Goal: Information Seeking & Learning: Check status

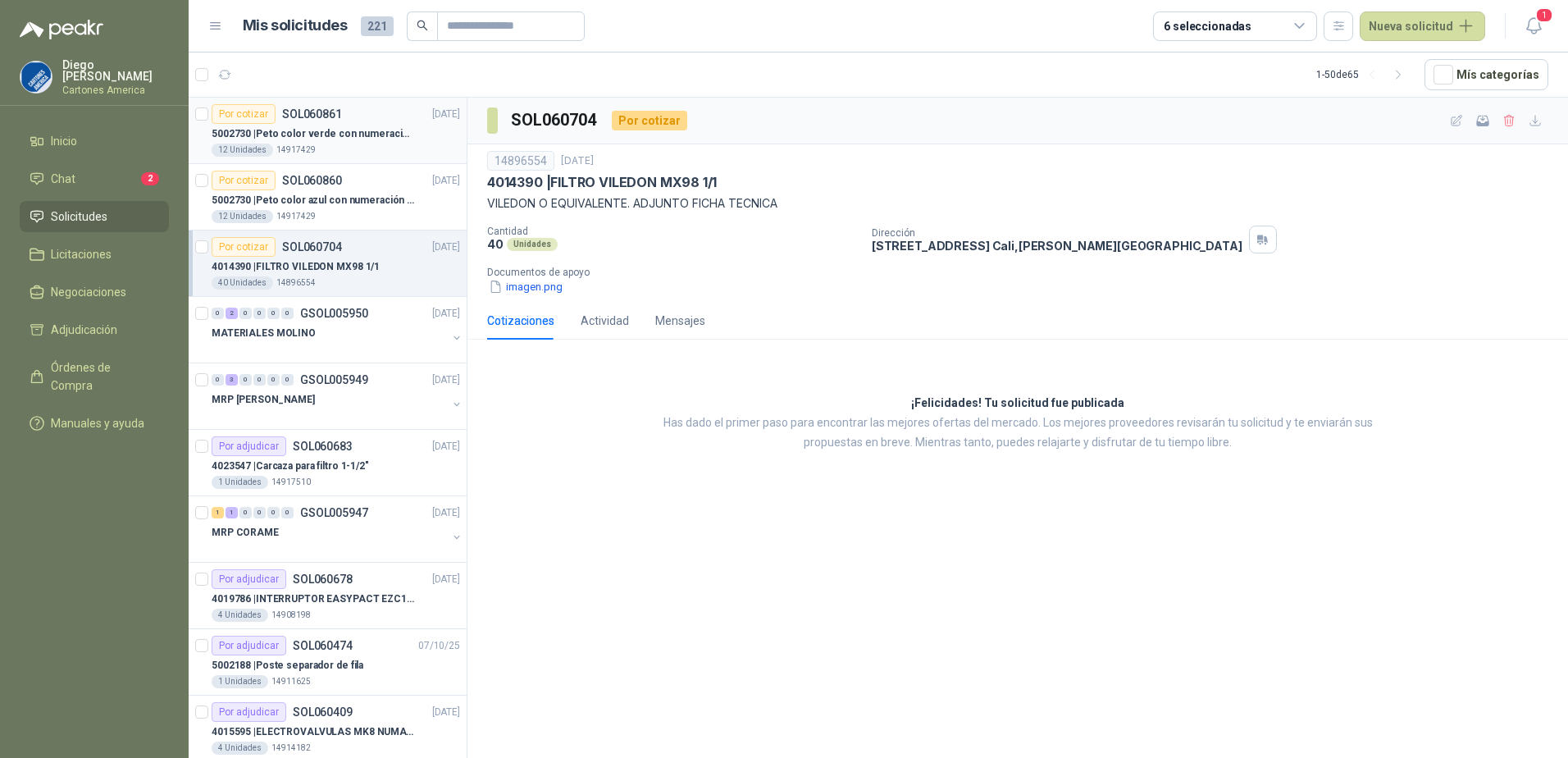
click at [283, 152] on p "14917429" at bounding box center [295, 149] width 39 height 13
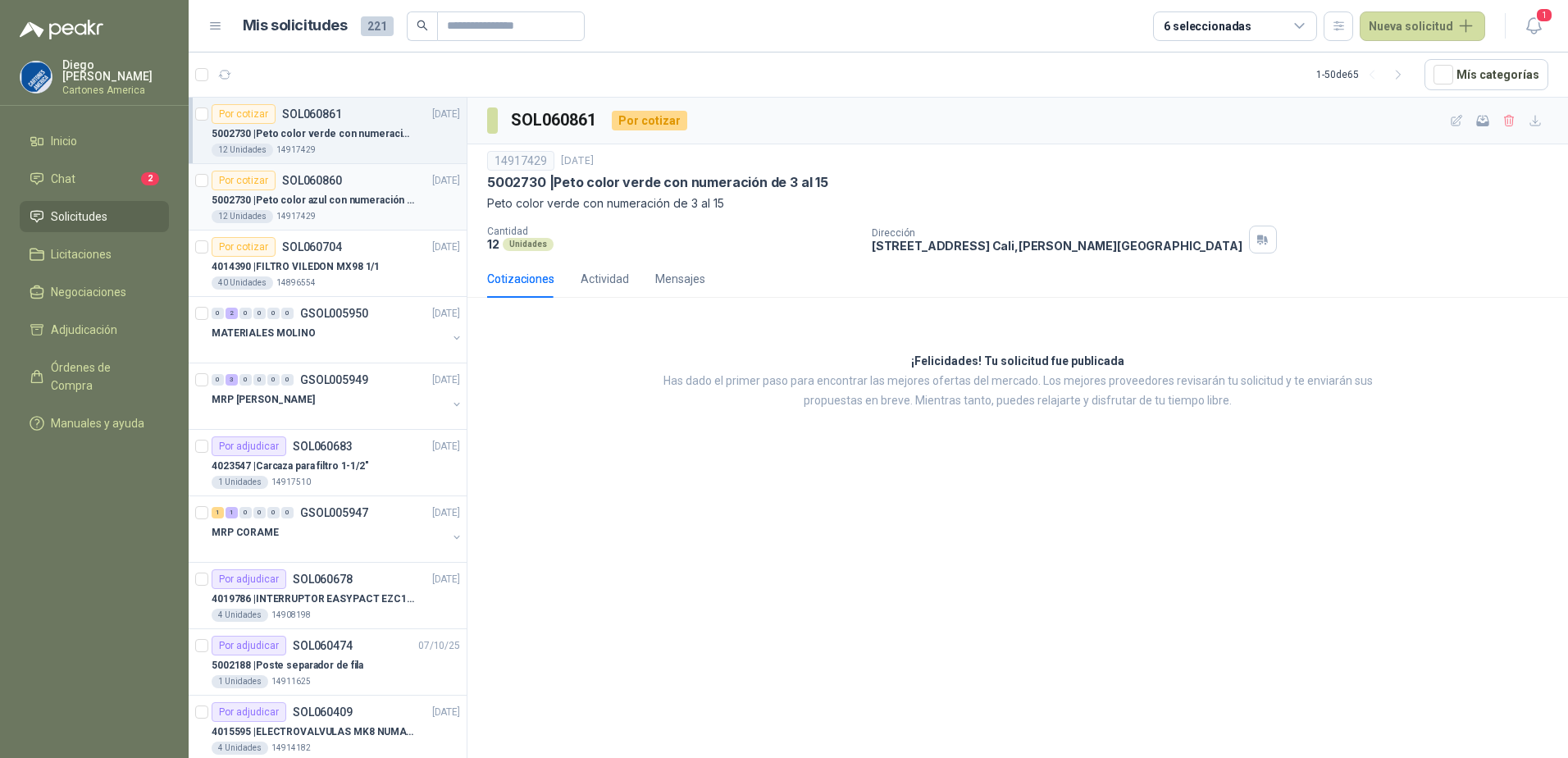
click at [350, 227] on article "Por cotizar SOL060860 [DATE] 5002730 | Peto color azul con numeración de 3 al 1…" at bounding box center [327, 196] width 278 height 66
click at [346, 266] on p "4014390 | FILTRO VILEDON MX98 1/1" at bounding box center [295, 267] width 168 height 16
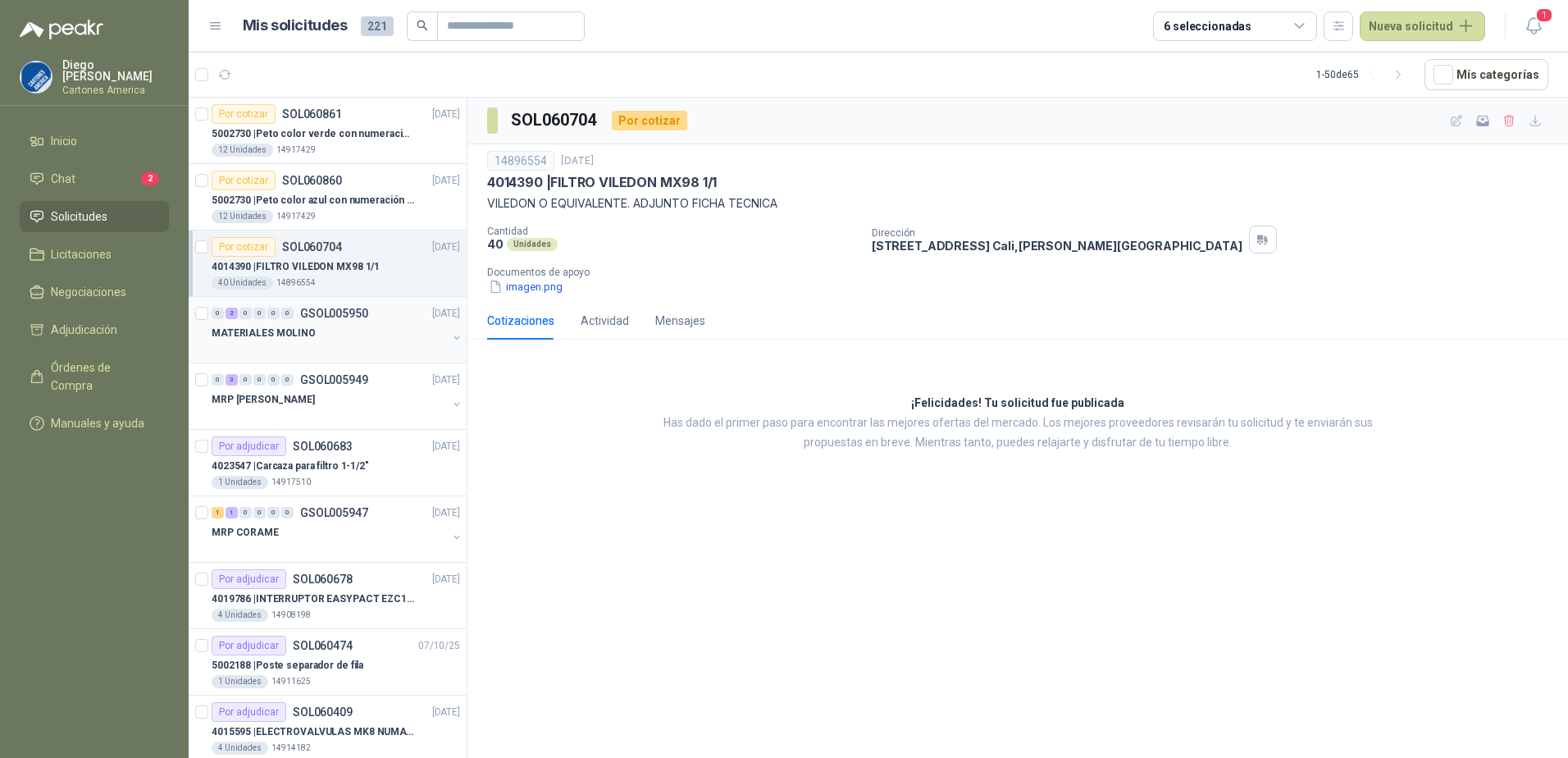
click at [293, 333] on p "MATERIALES MOLINO" at bounding box center [264, 333] width 104 height 16
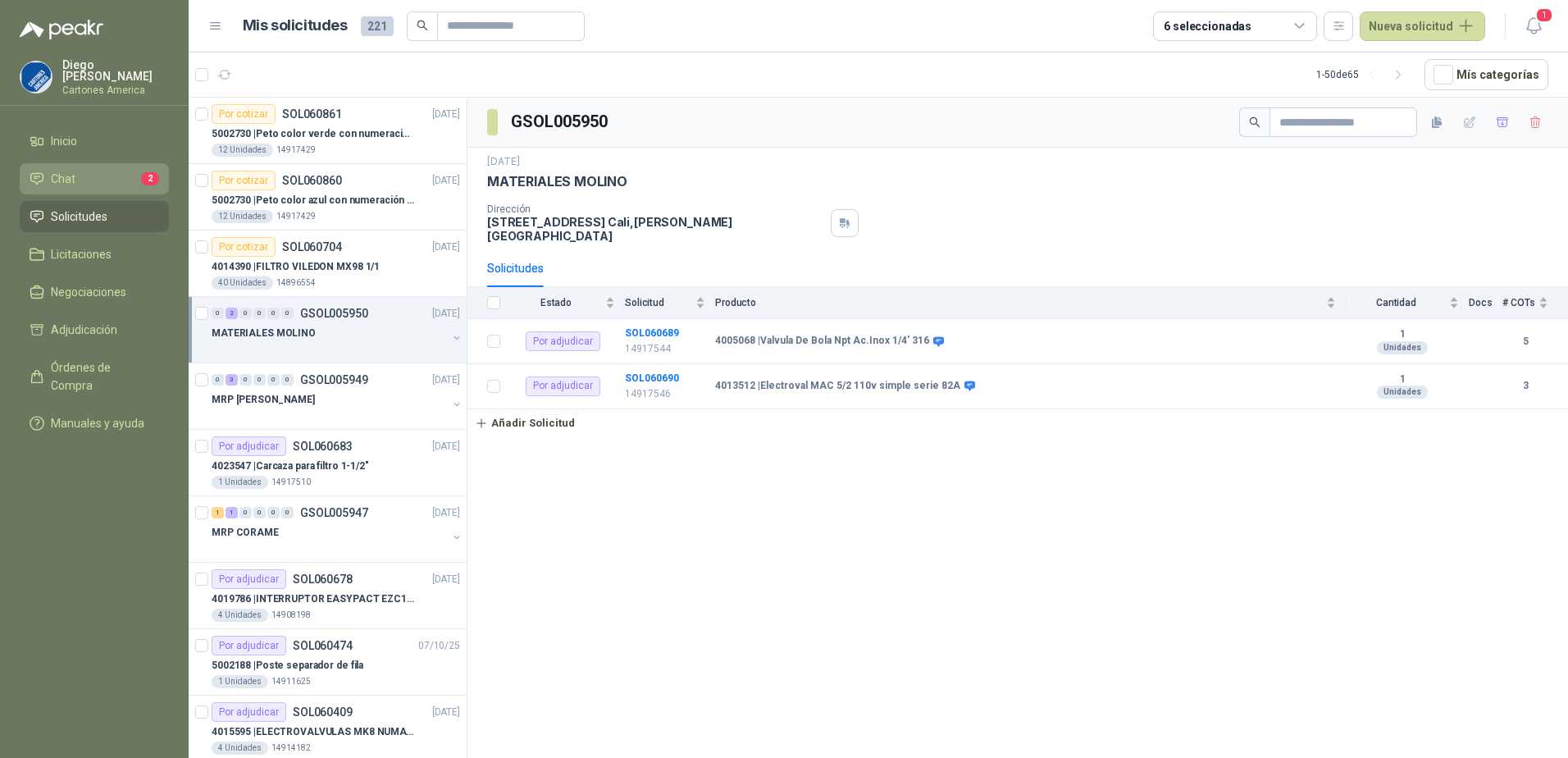
click at [91, 163] on link "Chat 2" at bounding box center [94, 178] width 149 height 31
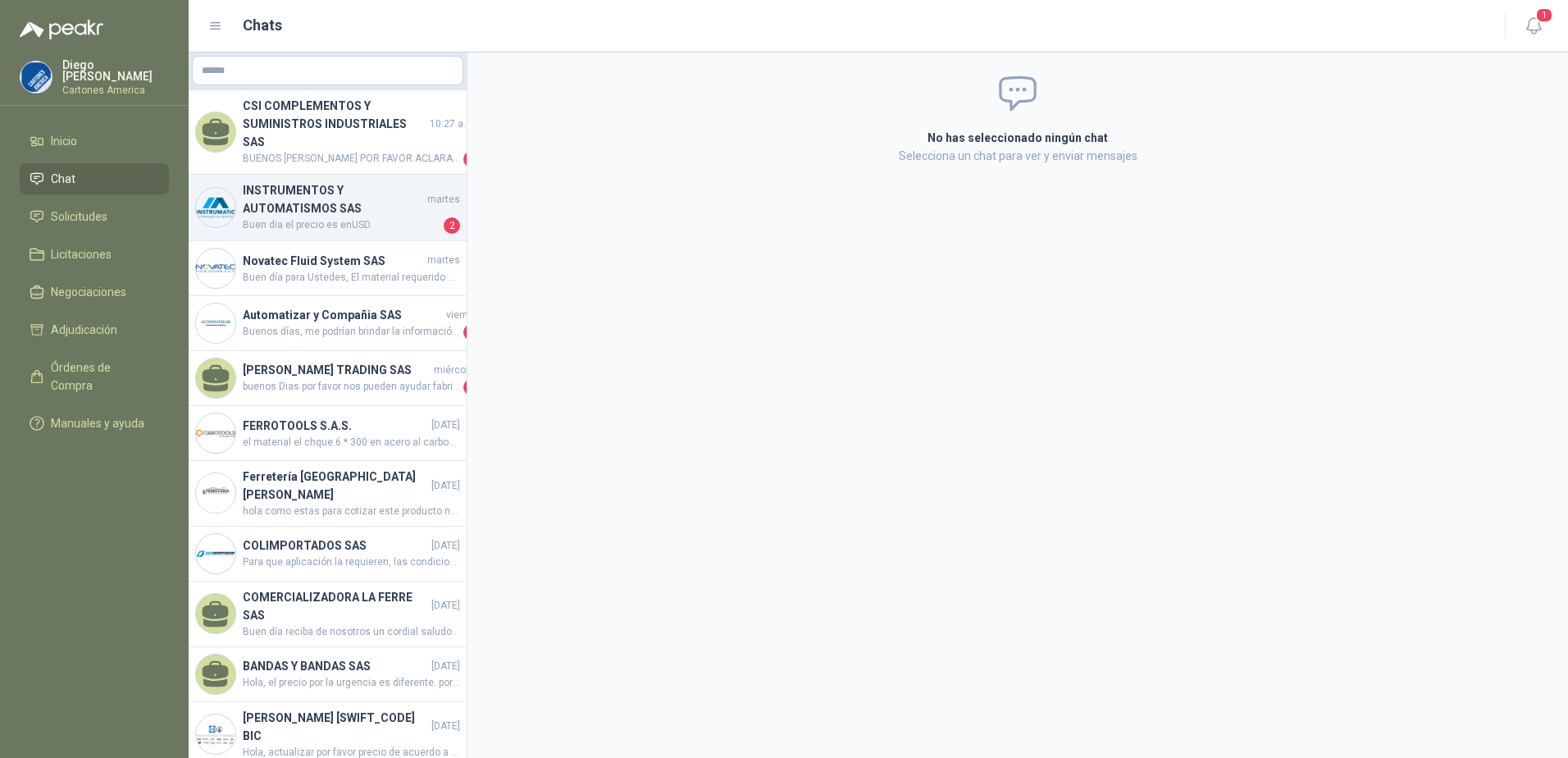
click at [310, 191] on h4 "INSTRUMENTOS Y AUTOMATISMOS SAS" at bounding box center [333, 199] width 181 height 36
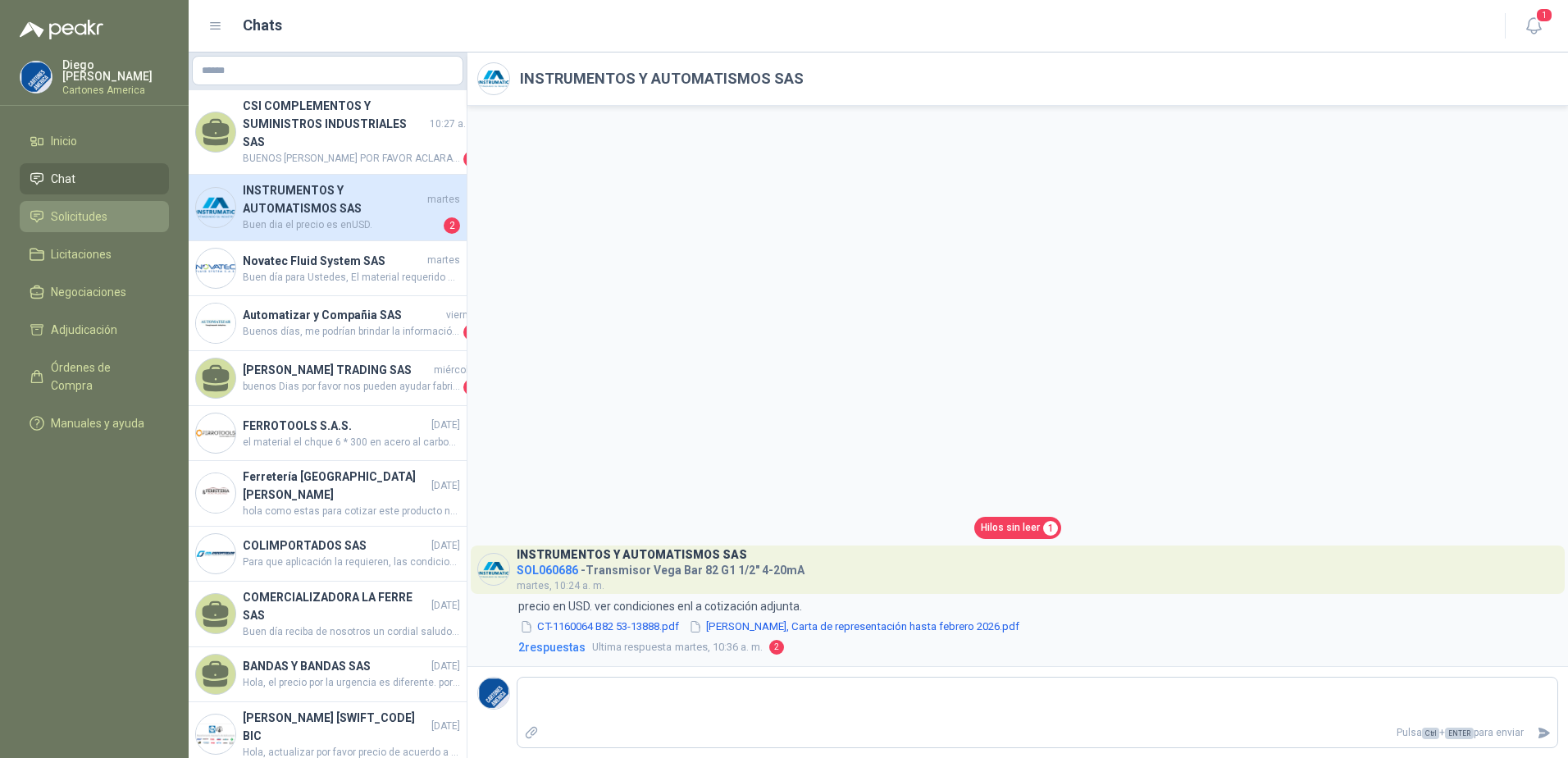
click at [109, 208] on li "Solicitudes" at bounding box center [94, 217] width 129 height 18
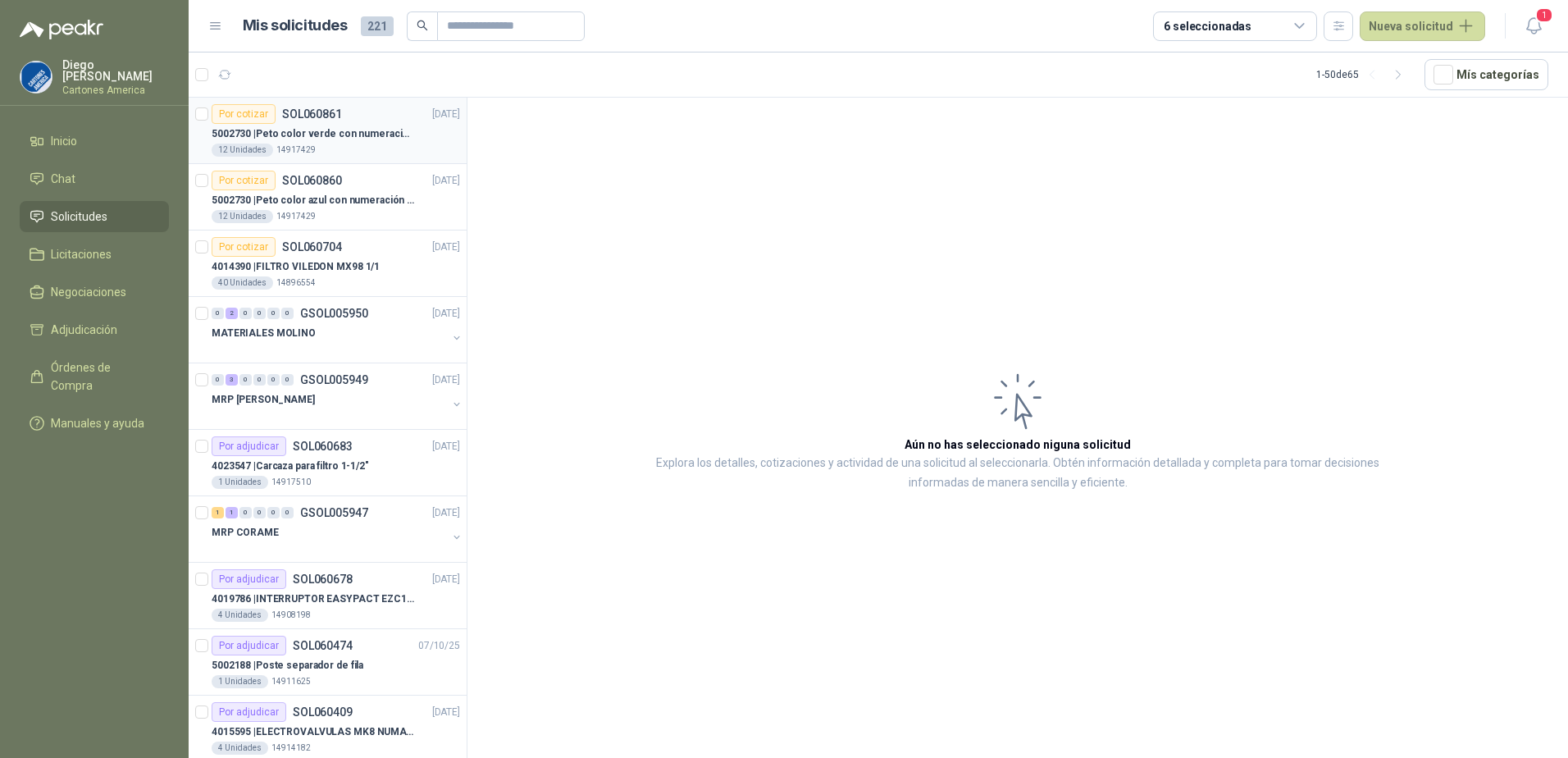
click at [363, 134] on p "5002730 | Peto color verde con numeración de 3 al 15" at bounding box center [313, 134] width 204 height 16
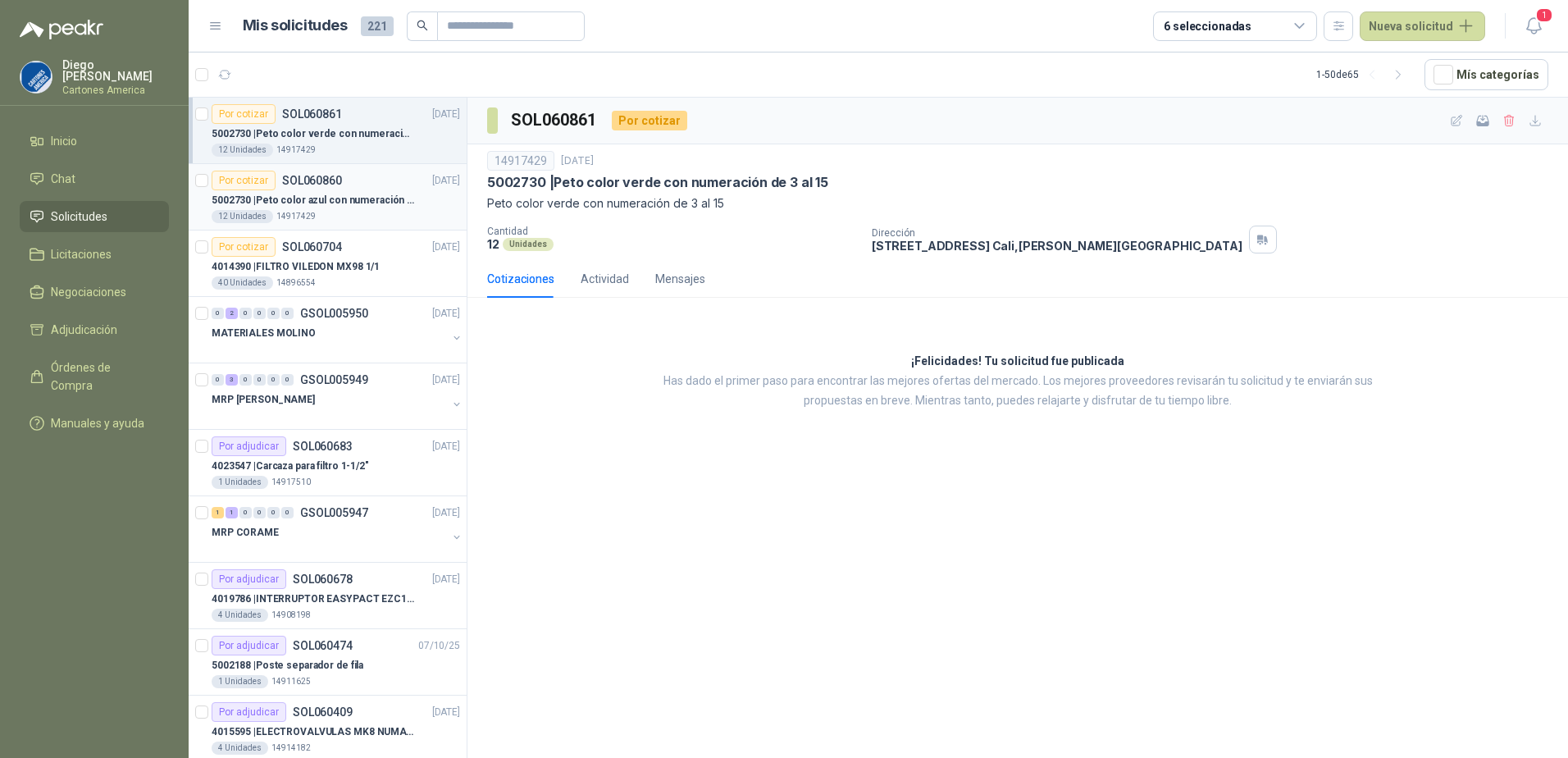
click at [382, 216] on div "12 Unidades 14917429" at bounding box center [335, 216] width 249 height 13
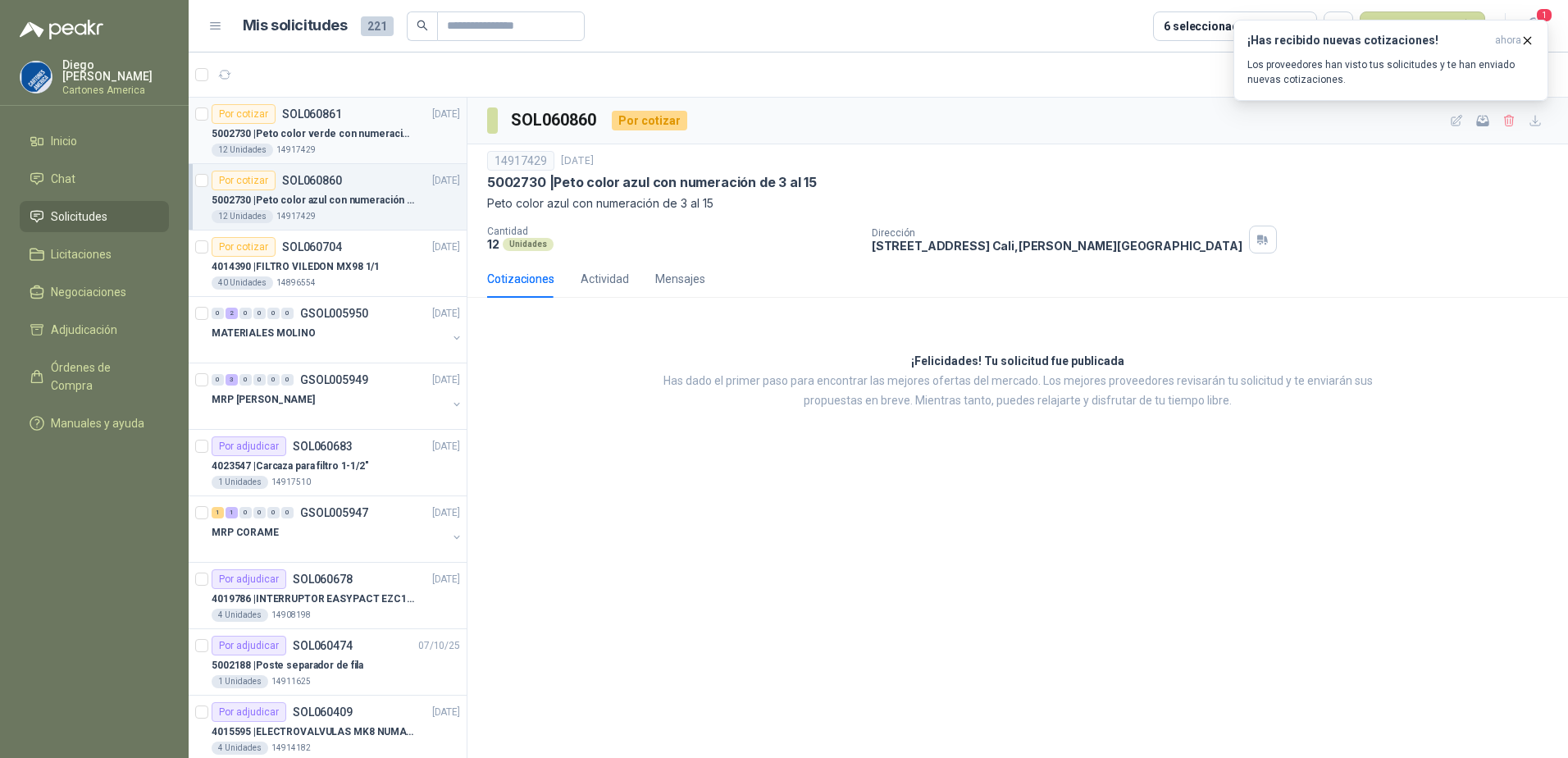
click at [287, 129] on p "5002730 | Peto color verde con numeración de 3 al 15" at bounding box center [313, 134] width 204 height 16
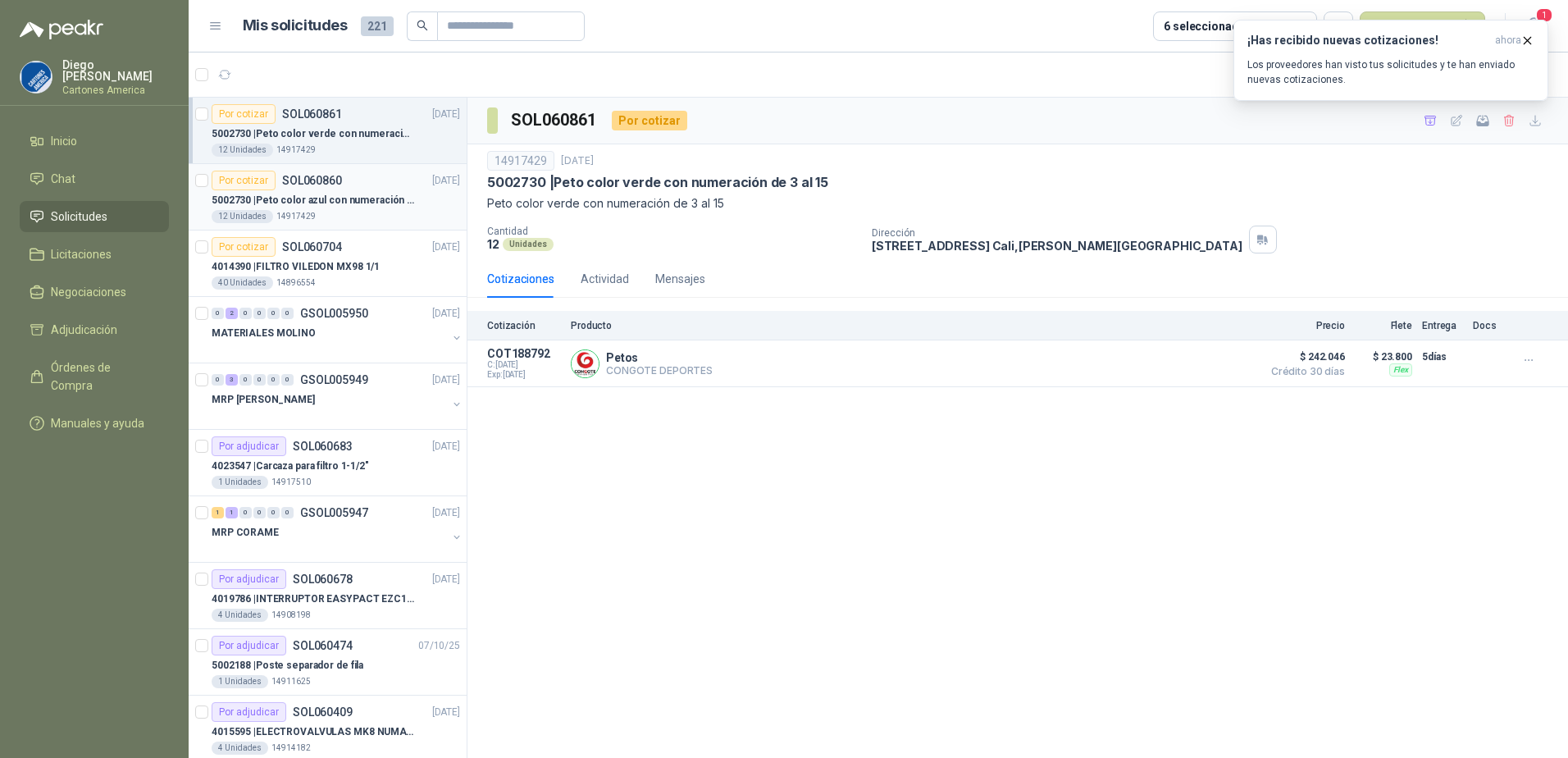
click at [385, 195] on p "5002730 | Peto color azul con numeración de 3 al 15" at bounding box center [313, 201] width 204 height 16
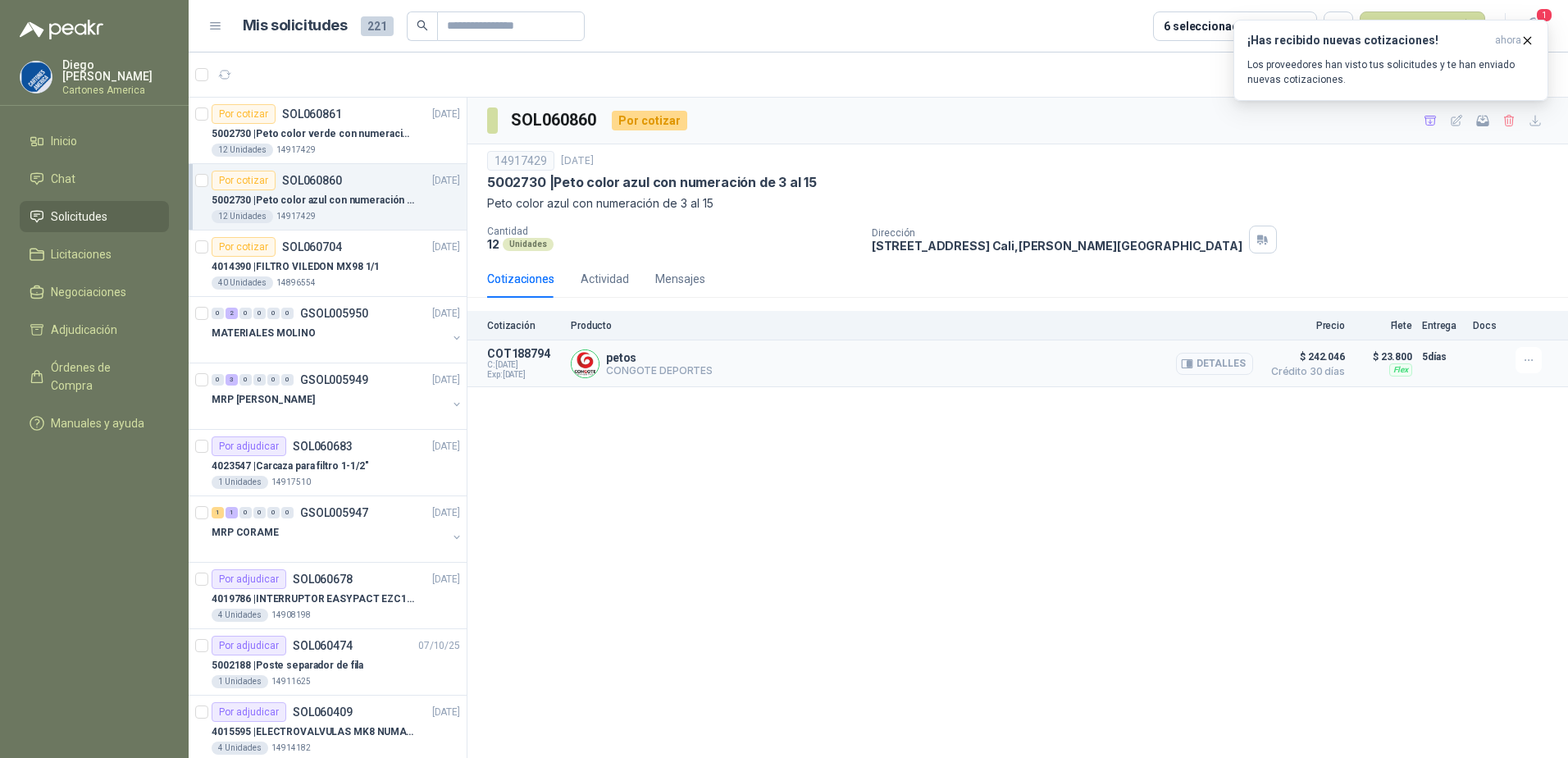
click at [1215, 369] on button "Detalles" at bounding box center [1213, 364] width 77 height 22
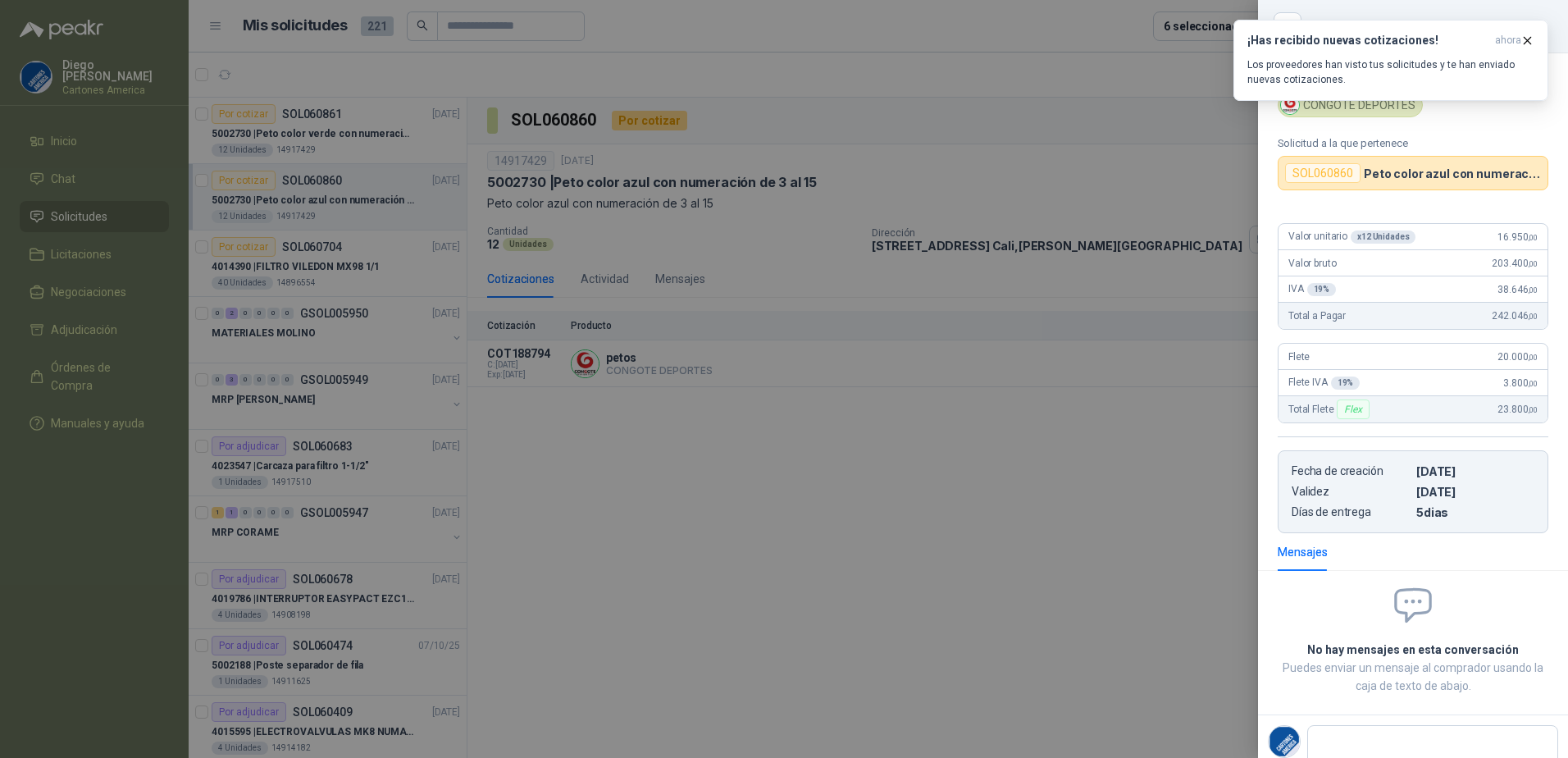
click at [660, 423] on div at bounding box center [784, 379] width 1568 height 758
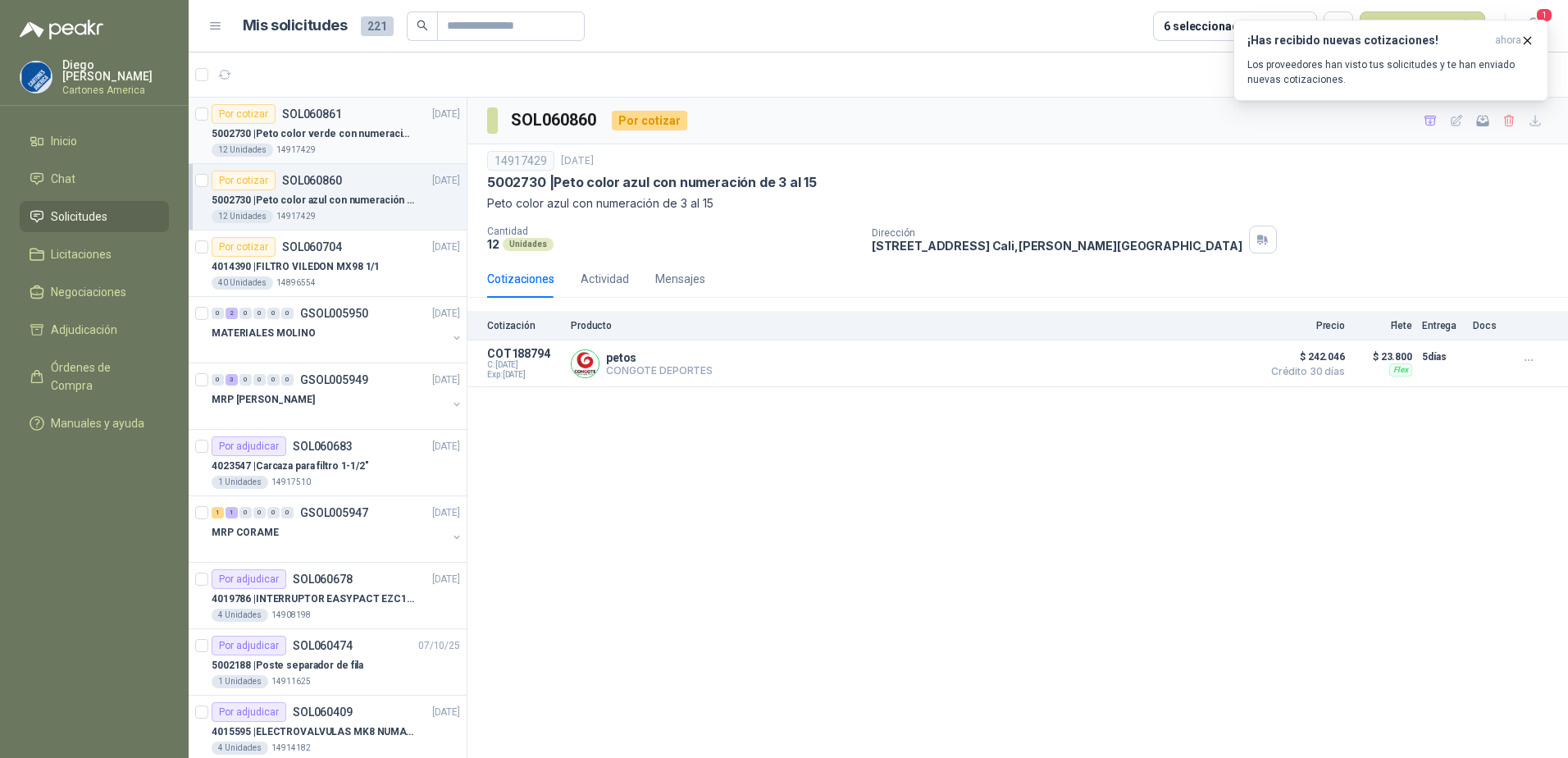
click at [317, 119] on p "SOL060861" at bounding box center [312, 113] width 60 height 11
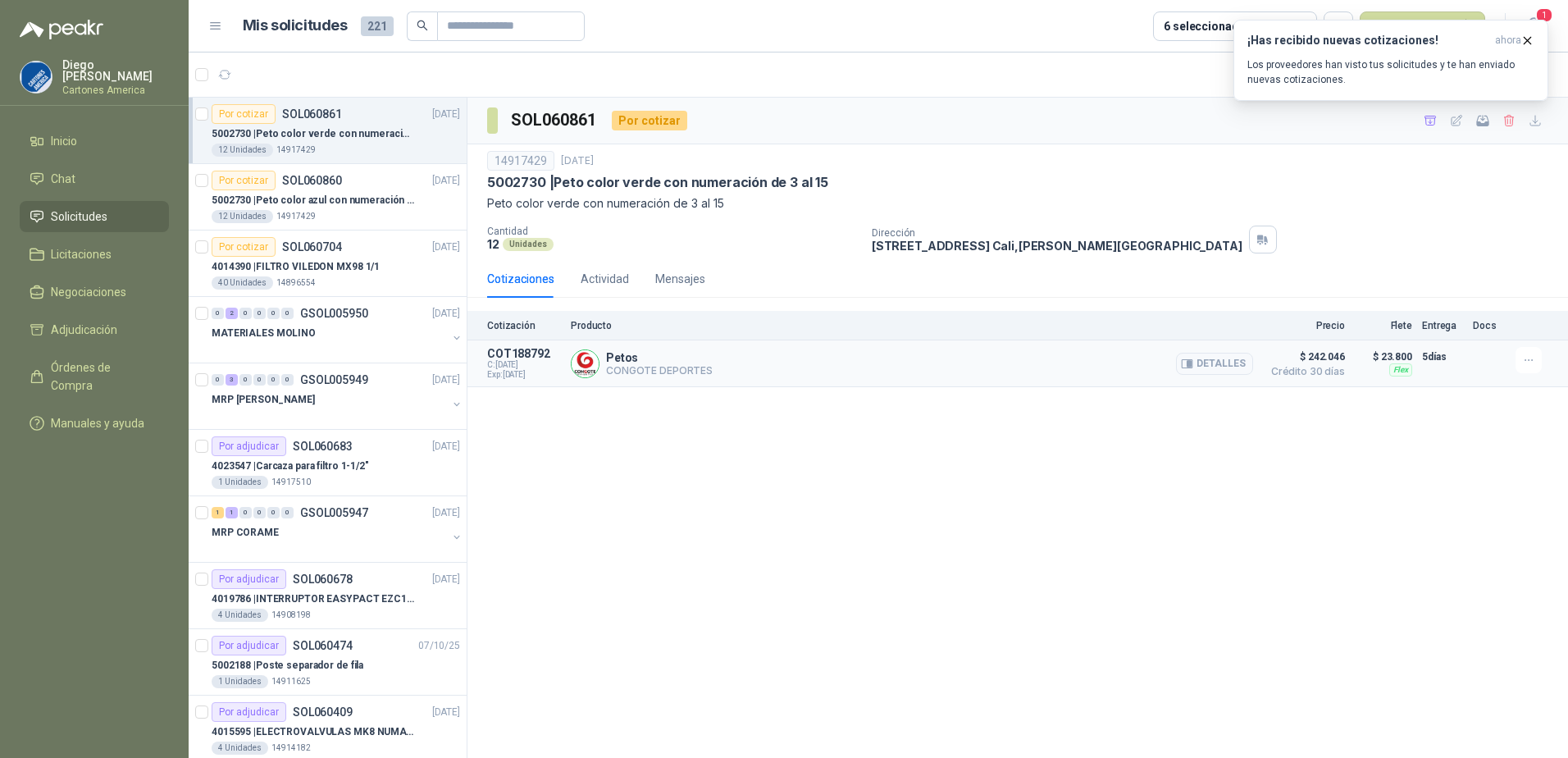
click at [637, 362] on p "Petos" at bounding box center [659, 357] width 107 height 13
click at [501, 356] on p "COT188792" at bounding box center [524, 353] width 73 height 13
click at [1197, 358] on button "Detalles" at bounding box center [1213, 364] width 77 height 22
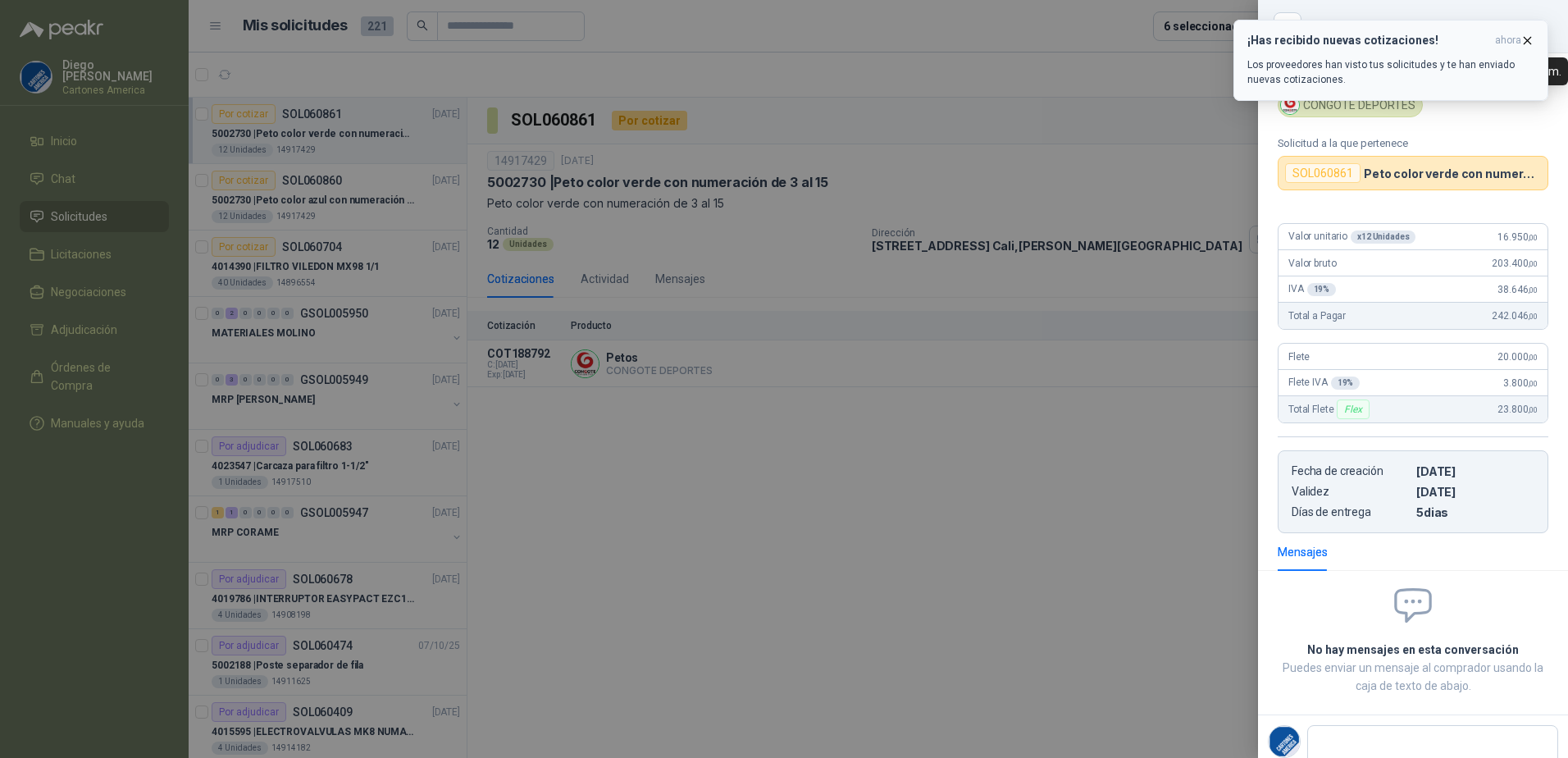
click at [1504, 39] on span "ahora" at bounding box center [1508, 41] width 27 height 14
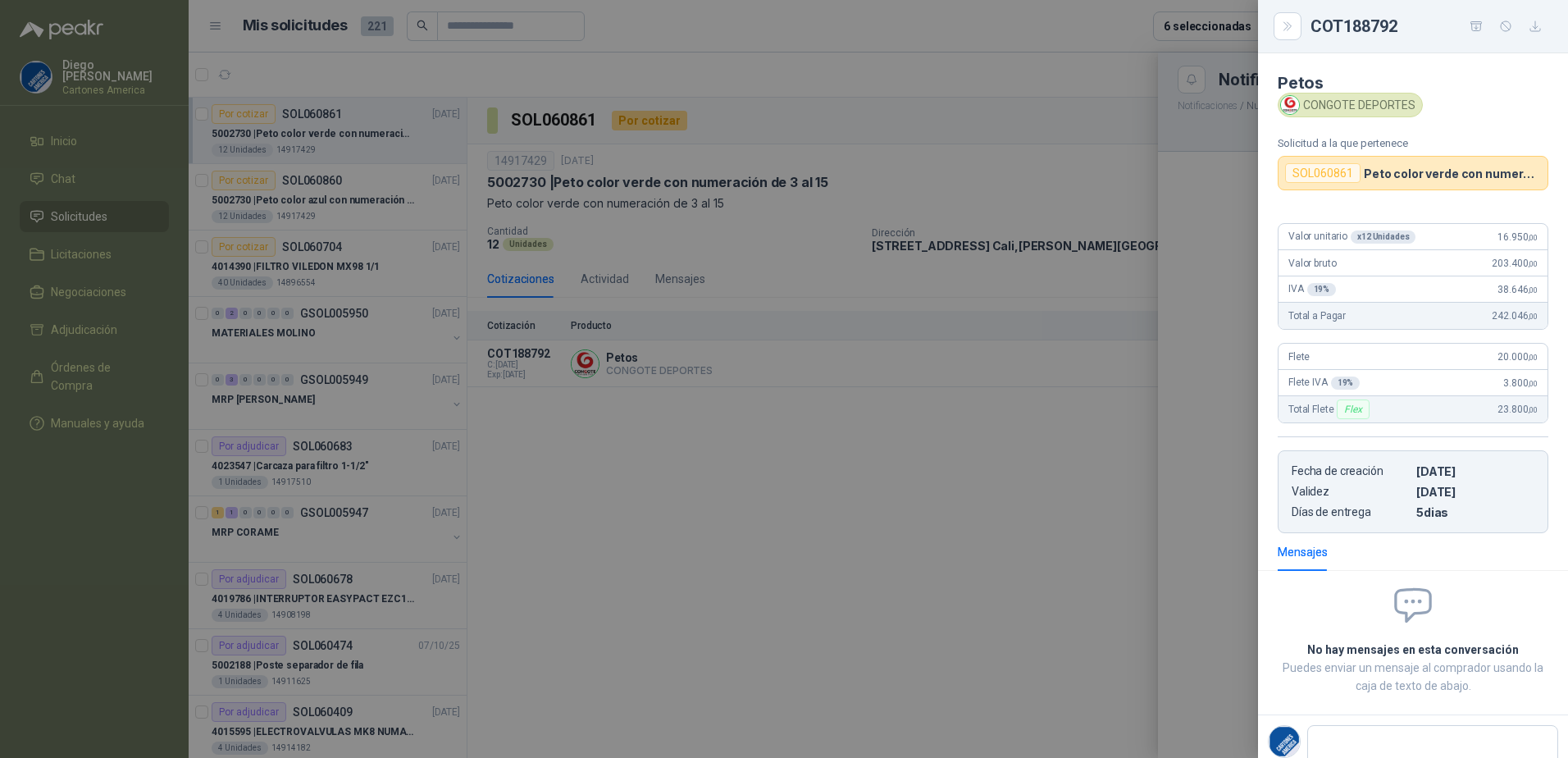
click at [967, 604] on div at bounding box center [784, 379] width 1568 height 758
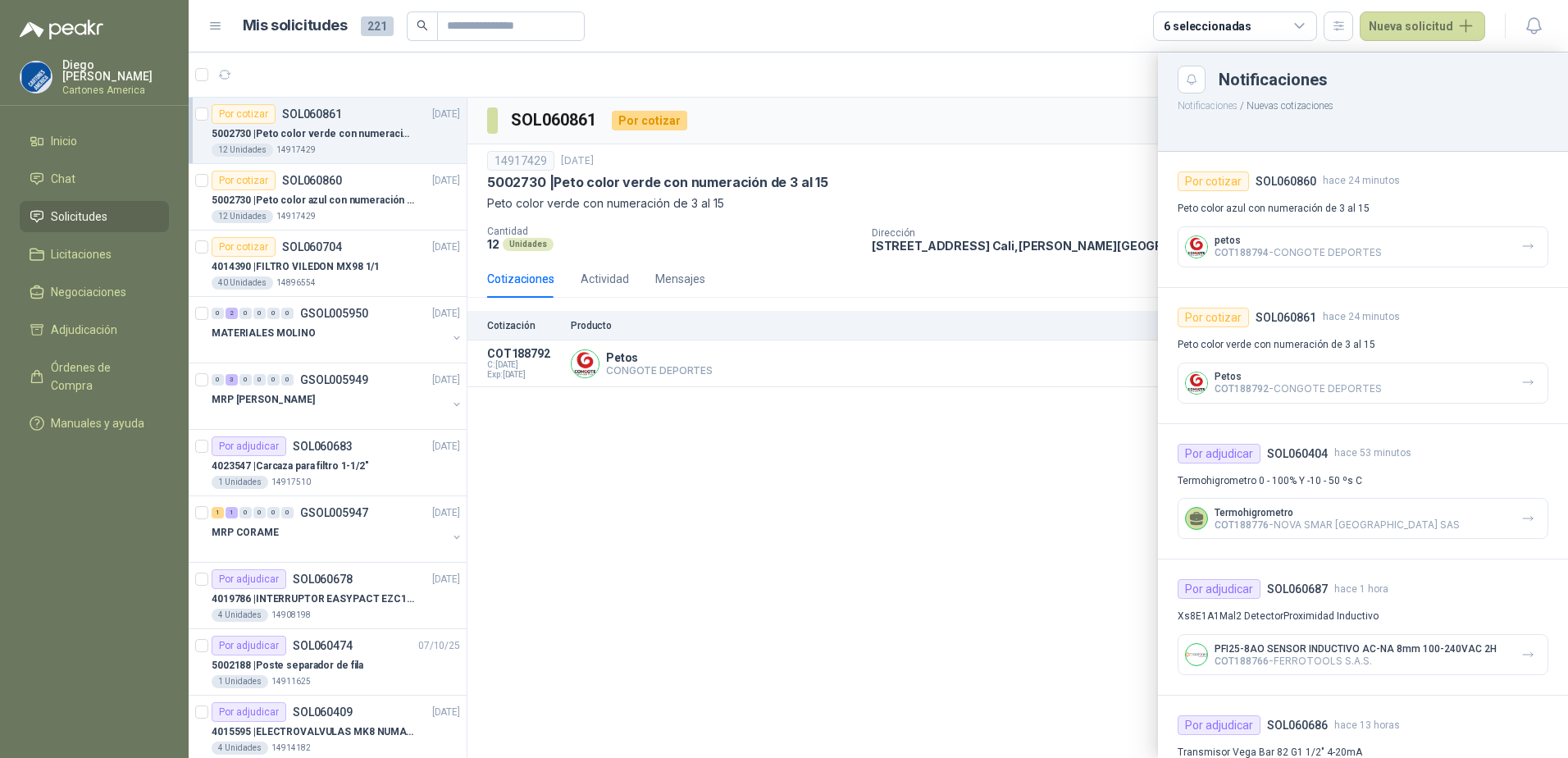
click at [994, 589] on div at bounding box center [877, 404] width 1379 height 705
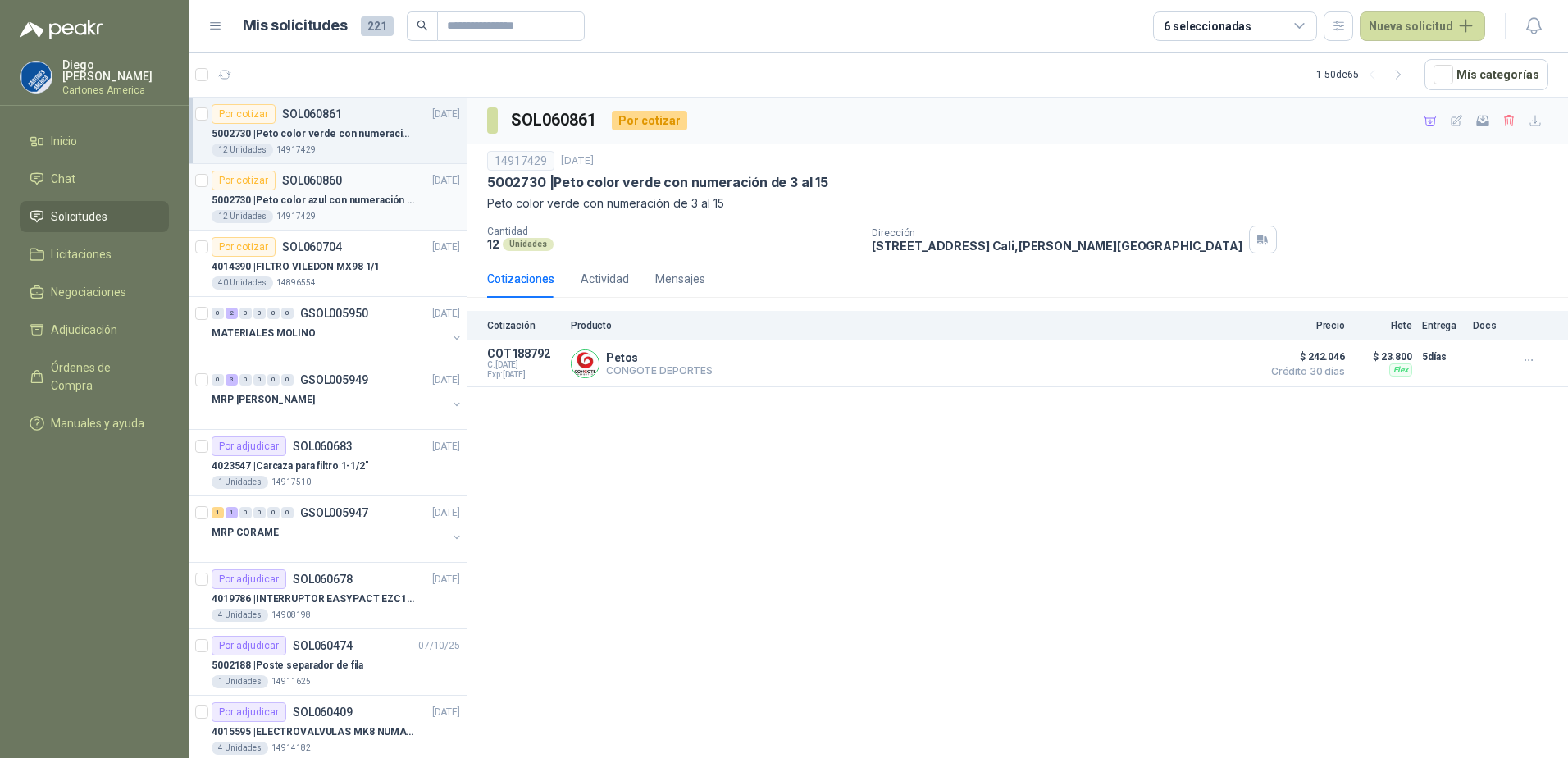
click at [379, 195] on p "5002730 | Peto color azul con numeración de 3 al 15" at bounding box center [313, 201] width 204 height 16
